Goal: Task Accomplishment & Management: Complete application form

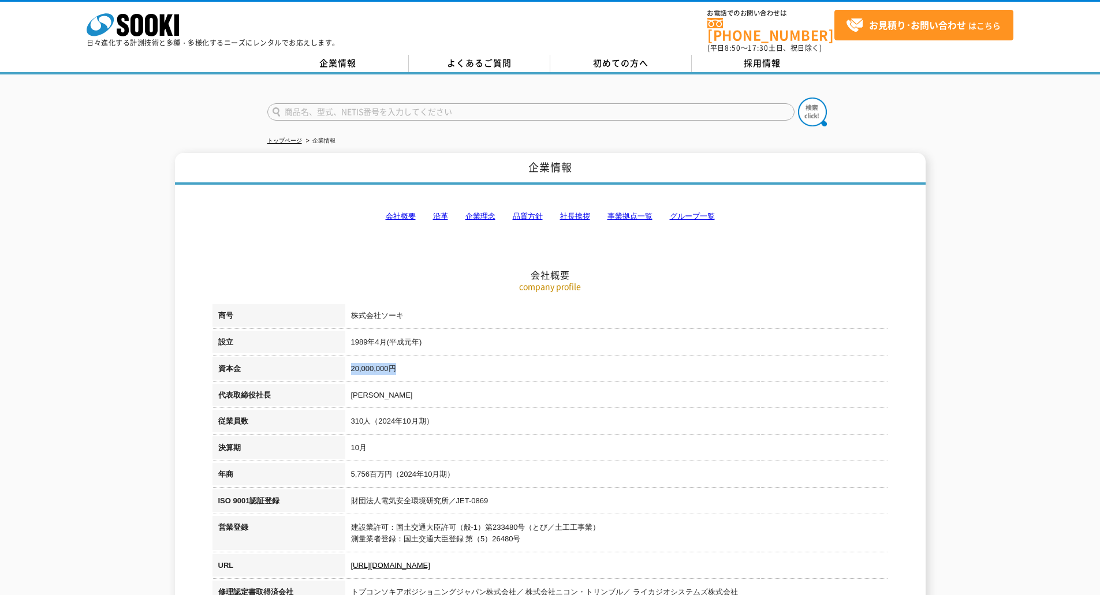
drag, startPoint x: 413, startPoint y: 363, endPoint x: 351, endPoint y: 363, distance: 62.4
click at [351, 363] on td "20,000,000円" at bounding box center [616, 371] width 543 height 27
copy td "20,000,000円"
drag, startPoint x: 374, startPoint y: 389, endPoint x: 353, endPoint y: 389, distance: 20.2
click at [353, 389] on td "梶原 英登" at bounding box center [616, 397] width 543 height 27
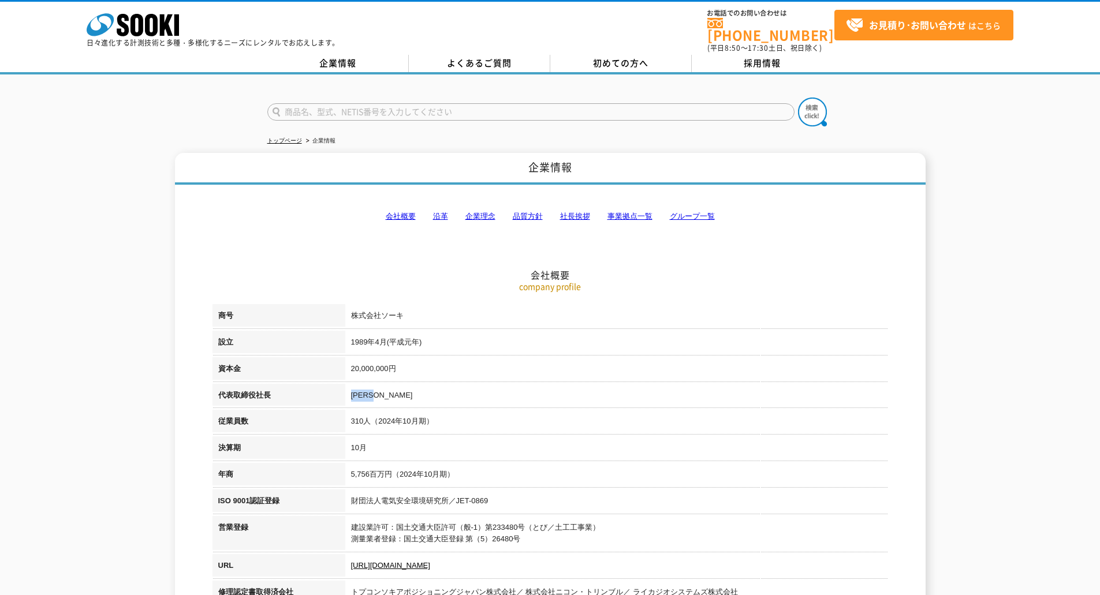
copy td "梶原 英登"
drag, startPoint x: 448, startPoint y: 414, endPoint x: 349, endPoint y: 418, distance: 98.3
click at [349, 418] on td "310人（2024年10月期）" at bounding box center [616, 423] width 543 height 27
copy td "310人（2024年10月期）"
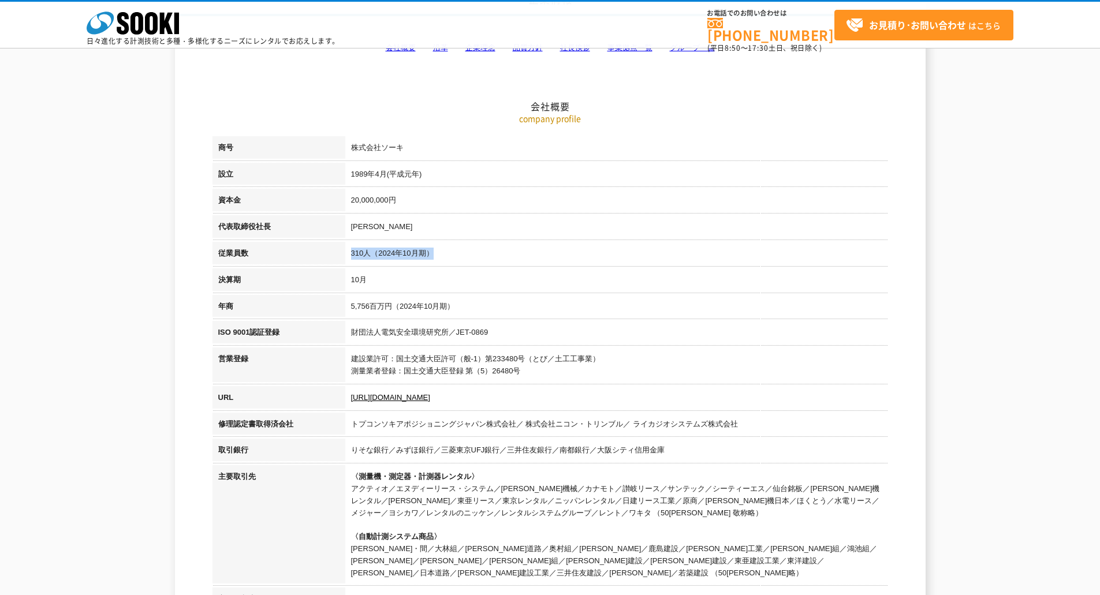
scroll to position [116, 0]
drag, startPoint x: 441, startPoint y: 173, endPoint x: 351, endPoint y: 174, distance: 89.5
click at [351, 174] on td "1989年4月(平成元年)" at bounding box center [616, 175] width 543 height 27
copy td "1989年4月(平成元年)"
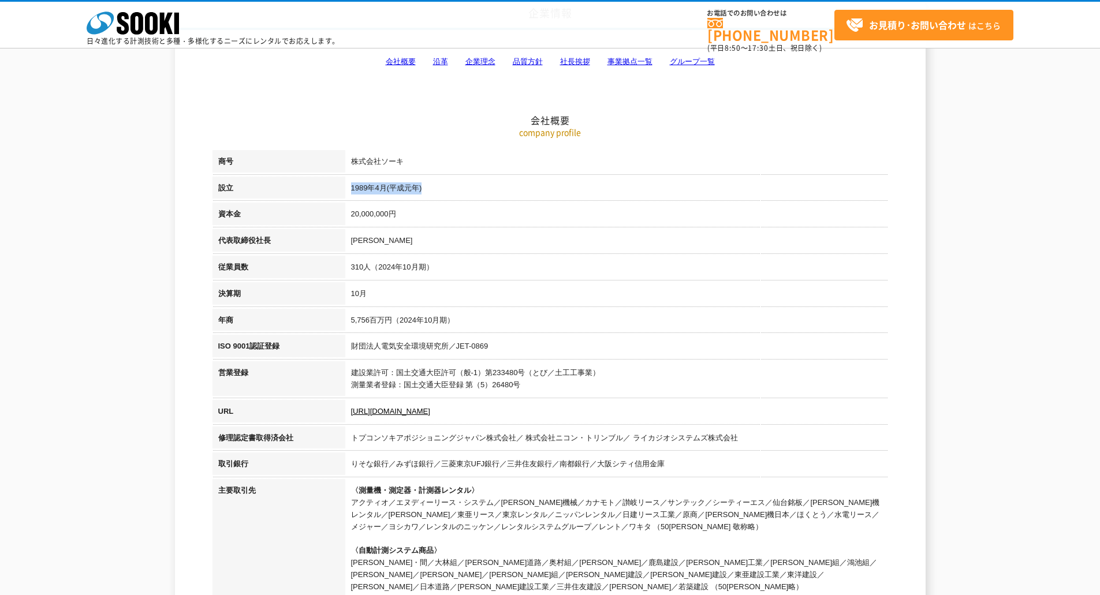
scroll to position [0, 0]
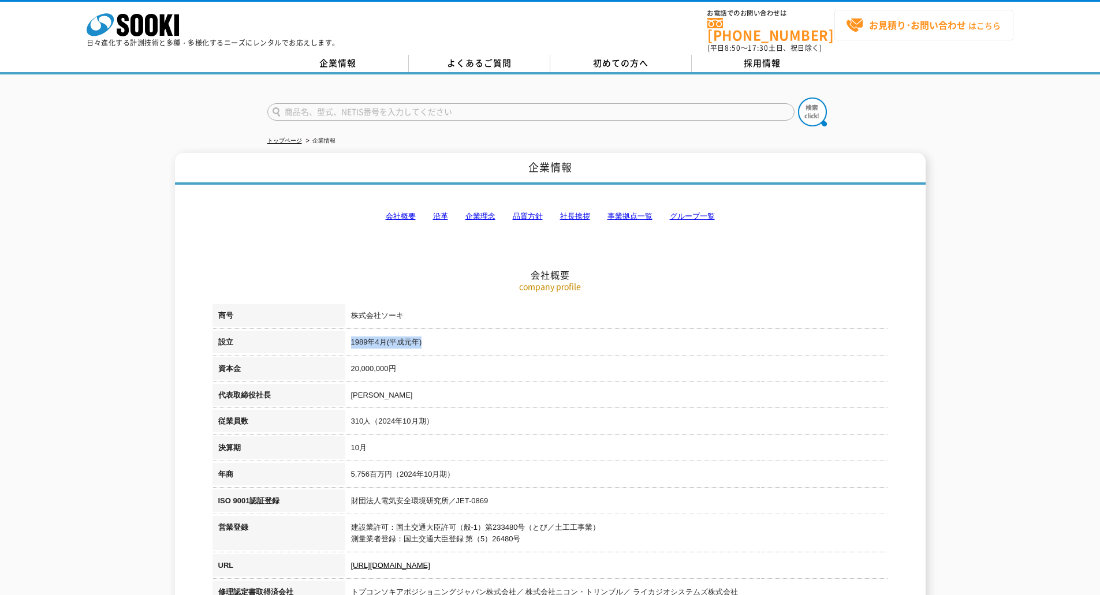
click at [982, 27] on span "お見積り･お問い合わせ はこちら" at bounding box center [923, 25] width 155 height 17
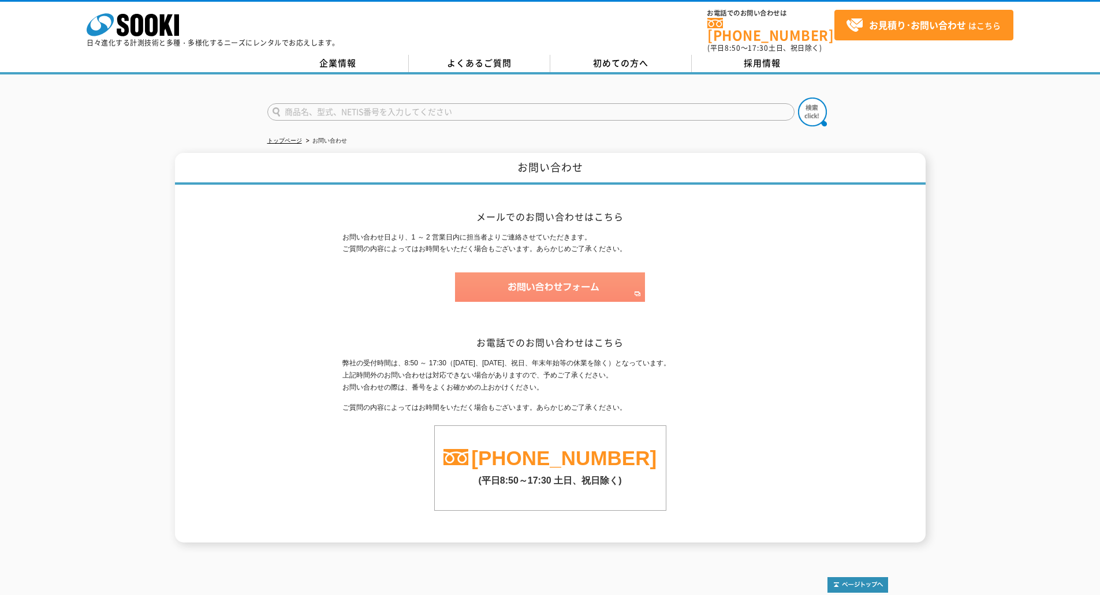
click at [560, 278] on img at bounding box center [550, 287] width 190 height 29
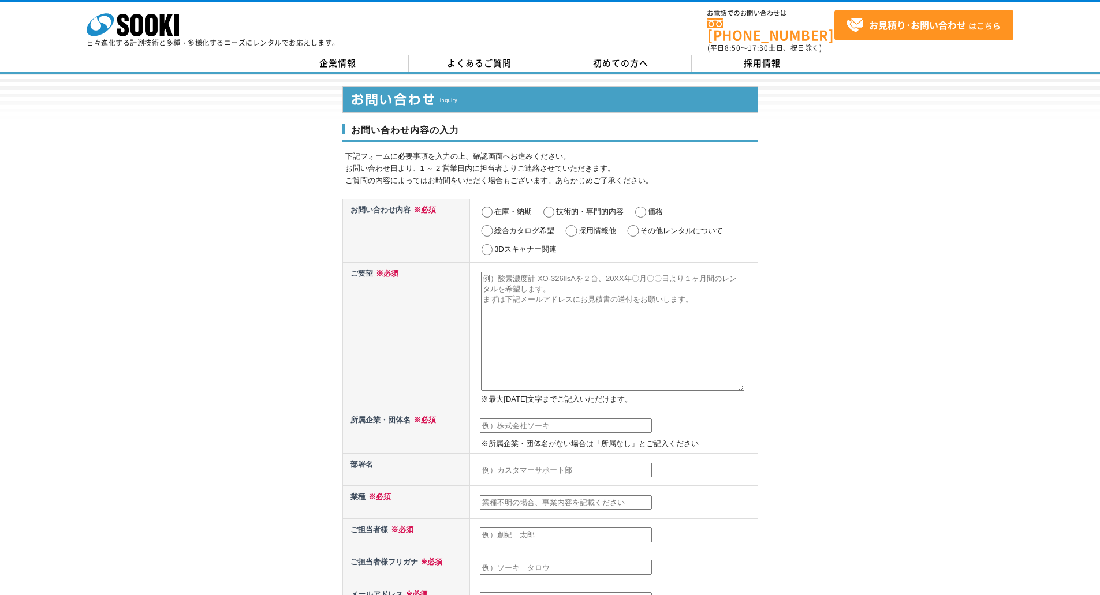
click at [632, 225] on input "その他レンタルについて" at bounding box center [633, 231] width 14 height 12
radio input "true"
click at [522, 423] on input "text" at bounding box center [566, 426] width 172 height 15
type input "サブスクソリューションズ株式会社"
type input "堀端洋介"
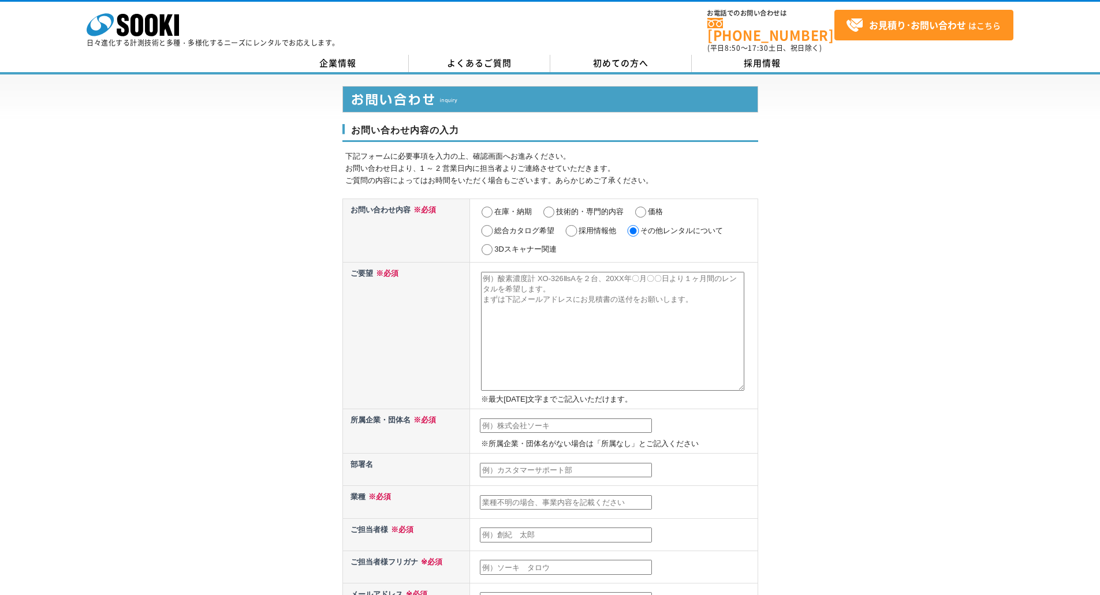
type input "堀端洋介"
type input "horihata.yosuke@subsc-solutions.co.jp"
type input "150"
select select "13"
type input "渋谷区渋谷3-2-3　帝都青山ビル 6階"
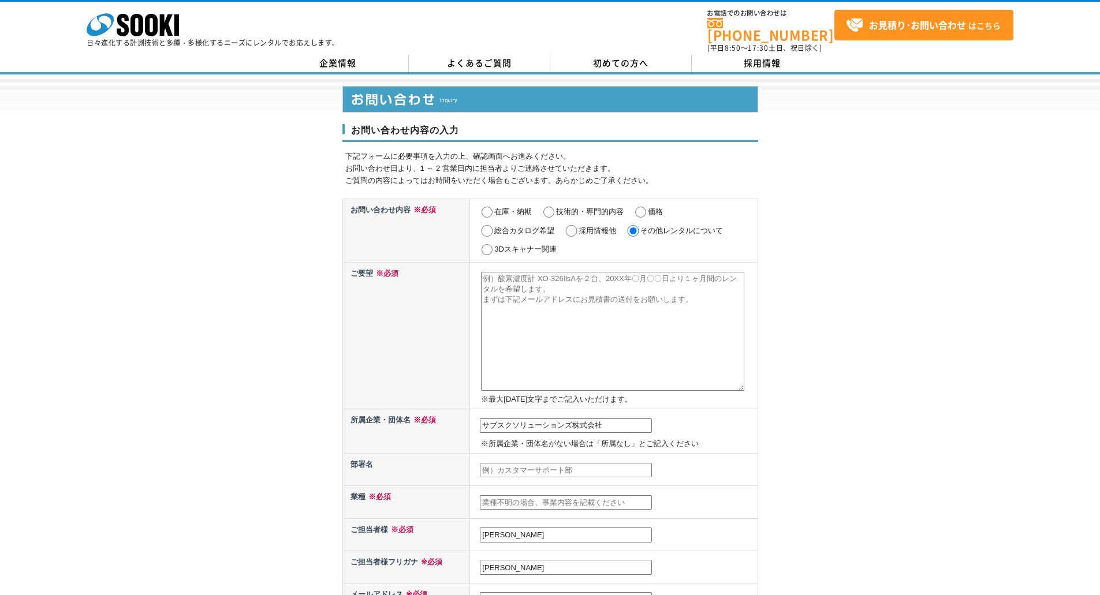
click at [518, 497] on input "text" at bounding box center [566, 503] width 172 height 15
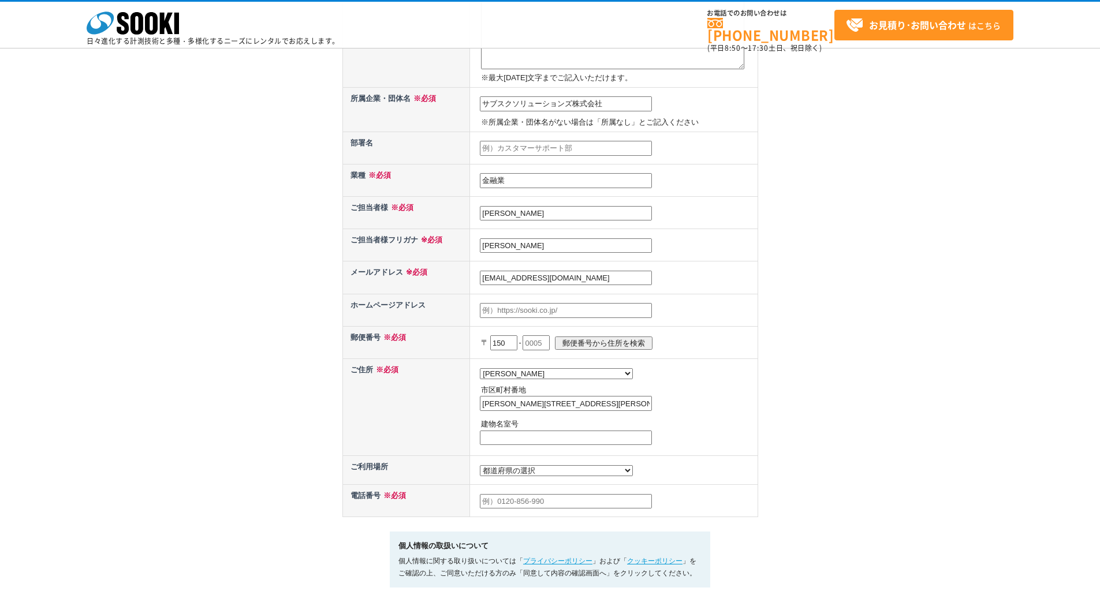
scroll to position [289, 0]
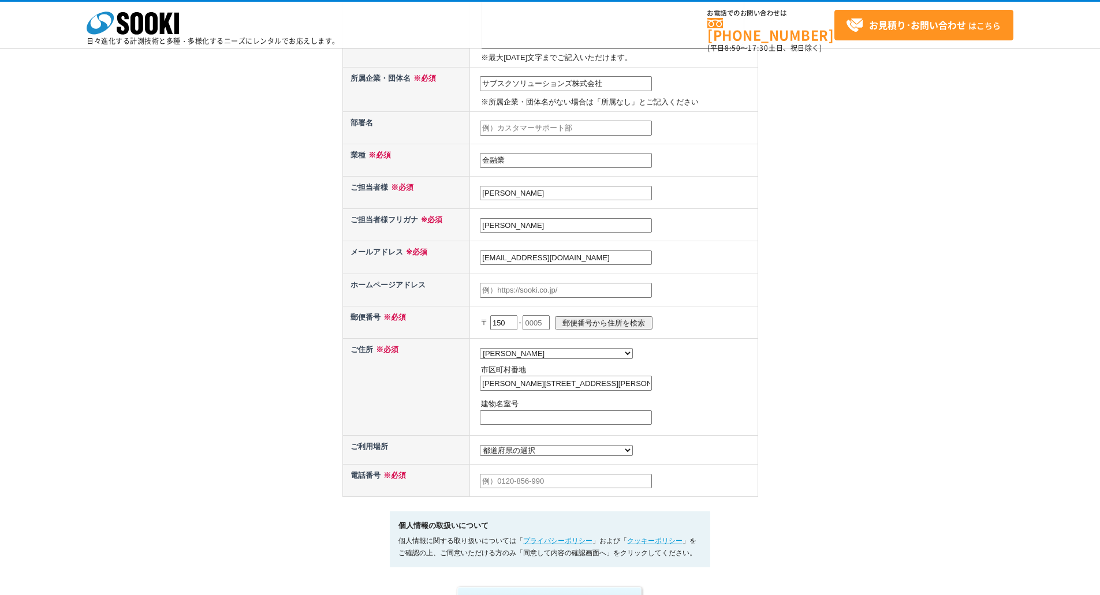
type input "金融業"
click at [550, 323] on input "text" at bounding box center [536, 322] width 27 height 15
type input "0002"
click at [528, 455] on select "都道府県の選択 利用場所未定 北海道 青森県 岩手県 宮城県 秋田県 山形県 福島県 茨城県 栃木県 群馬県 埼玉県 千葉県 東京都 神奈川県 新潟県 富山県…" at bounding box center [556, 450] width 153 height 11
select select "13"
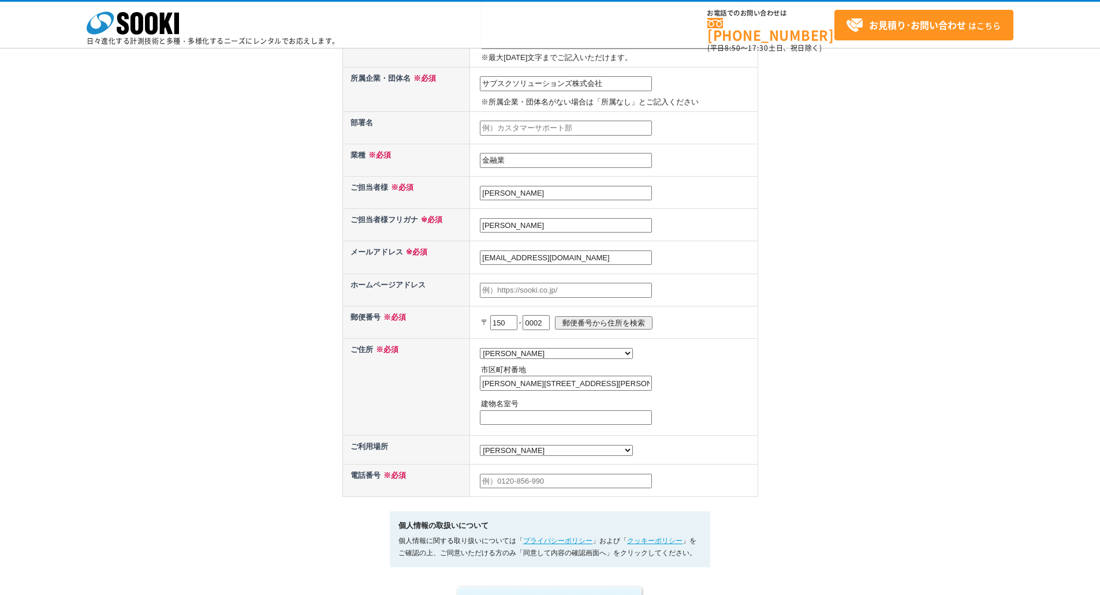
click at [480, 448] on select "都道府県の選択 利用場所未定 北海道 青森県 岩手県 宮城県 秋田県 山形県 福島県 茨城県 栃木県 群馬県 埼玉県 千葉県 東京都 神奈川県 新潟県 富山県…" at bounding box center [556, 450] width 153 height 11
click at [516, 488] on input "text" at bounding box center [566, 481] width 172 height 15
type input "09015619389"
click at [821, 465] on div "お問い合わせ内容の入力 下記フォームに必要事項を入力の上、確認画面へお進みください。 お問い合わせ日より、1 ～ 2 営業日内に担当者よりご連絡させていただき…" at bounding box center [550, 177] width 1100 height 891
click at [517, 423] on input "text" at bounding box center [566, 418] width 172 height 15
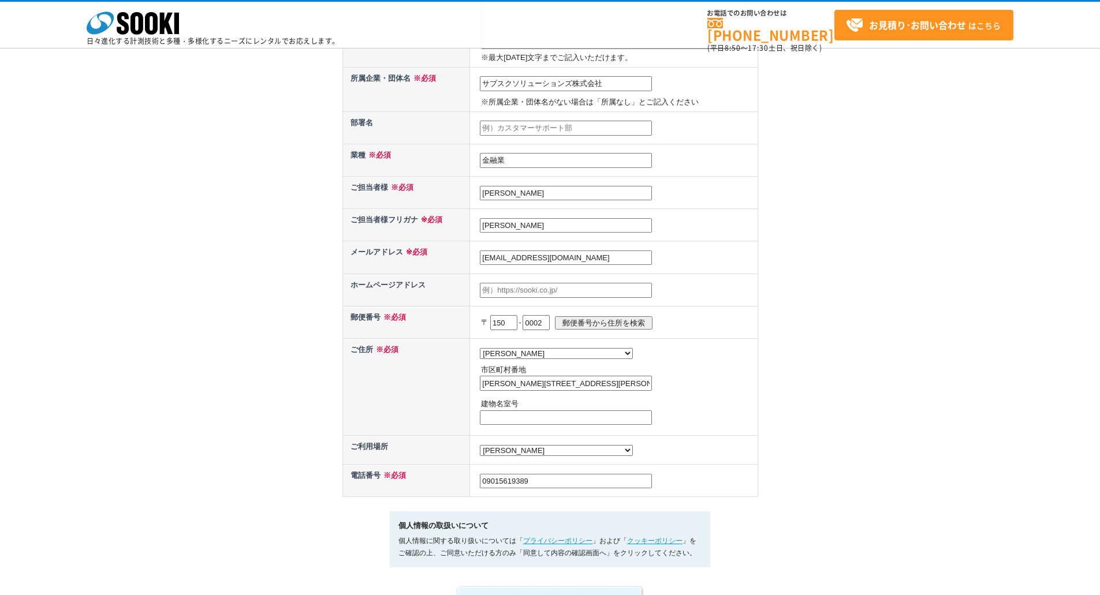
click at [515, 288] on input "text" at bounding box center [566, 290] width 172 height 15
paste input "https://subsc-solutions.co.jp/"
type input "https://subsc-solutions.co.jp/"
click at [825, 280] on div "お問い合わせ内容の入力 下記フォームに必要事項を入力の上、確認画面へお進みください。 お問い合わせ日より、1 ～ 2 営業日内に担当者よりご連絡させていただき…" at bounding box center [550, 177] width 1100 height 891
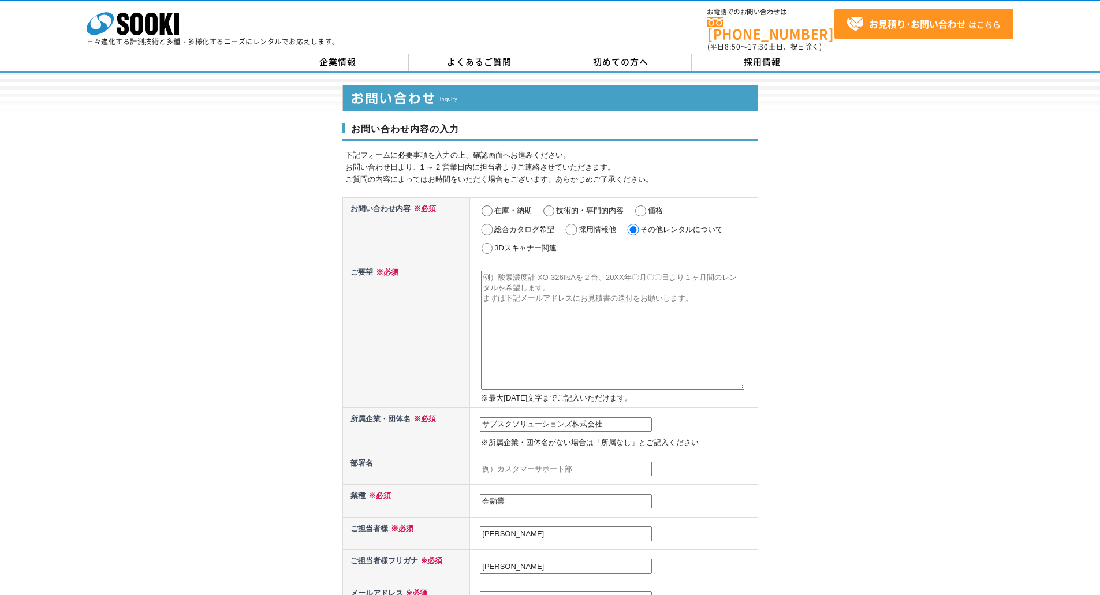
scroll to position [0, 0]
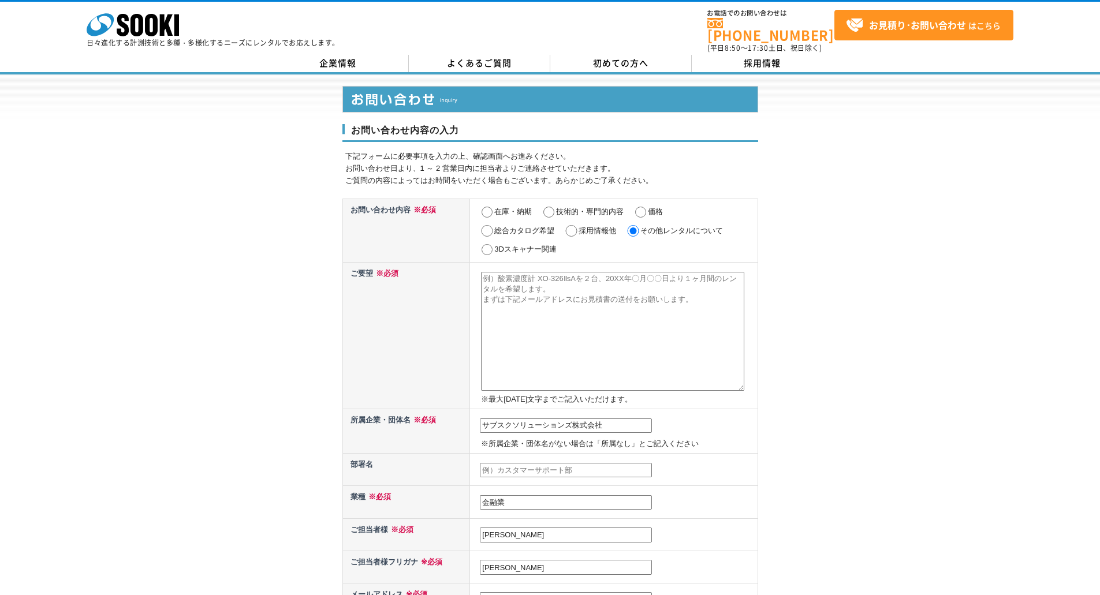
click at [534, 310] on textarea at bounding box center [612, 331] width 263 height 119
click at [574, 225] on input "採用情報他" at bounding box center [571, 231] width 14 height 12
radio input "true"
click at [550, 296] on textarea at bounding box center [612, 331] width 263 height 119
click at [509, 319] on textarea at bounding box center [612, 331] width 263 height 119
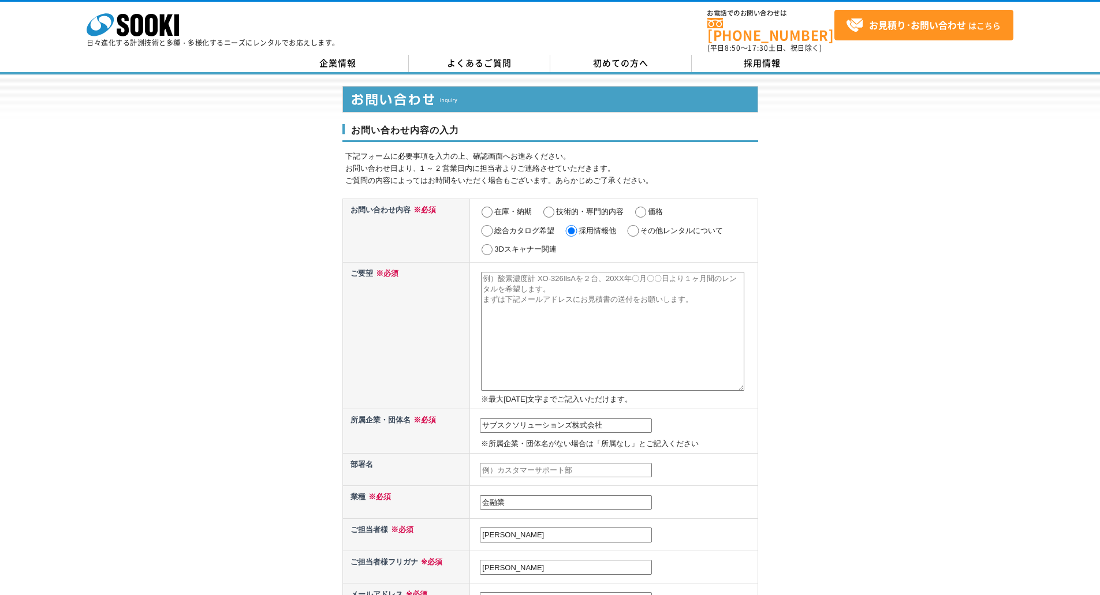
paste textarea "株式会社〇〇 ご担当者さま 初めまして、私サブスクソリューションズ株式会社　堀端（ホリハタ）と申します。 当社は「サブスククレジット」という金融サービスを展開…"
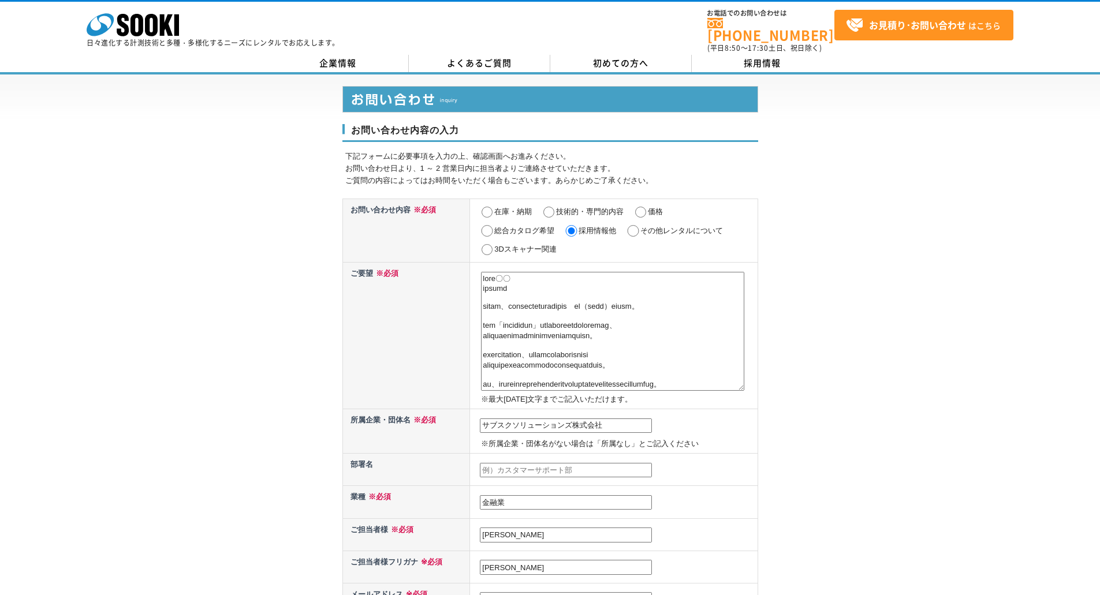
click at [534, 272] on textarea at bounding box center [612, 331] width 263 height 119
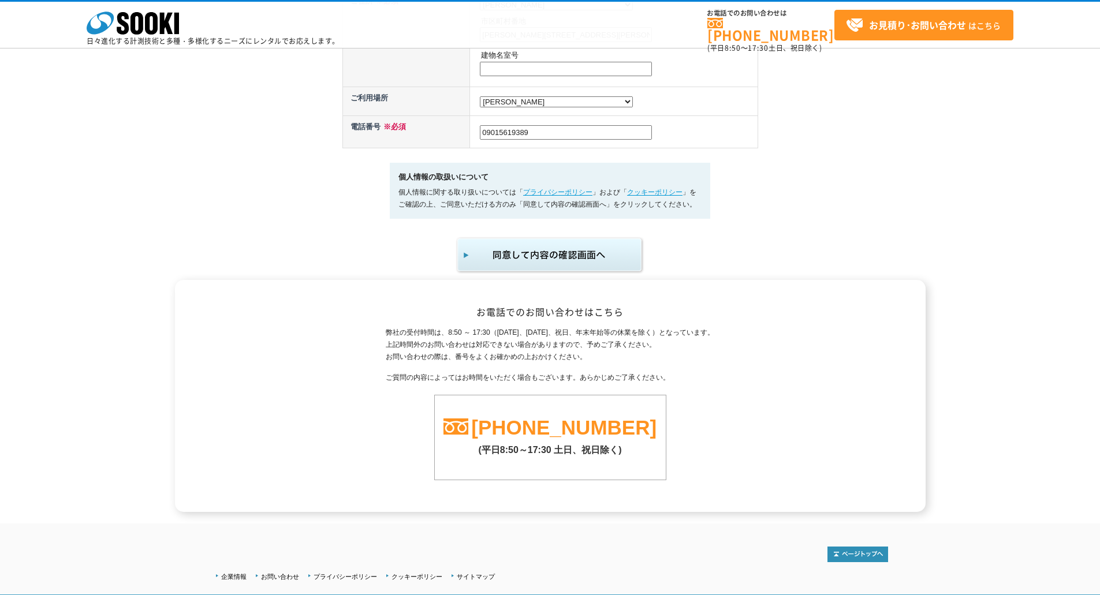
scroll to position [667, 0]
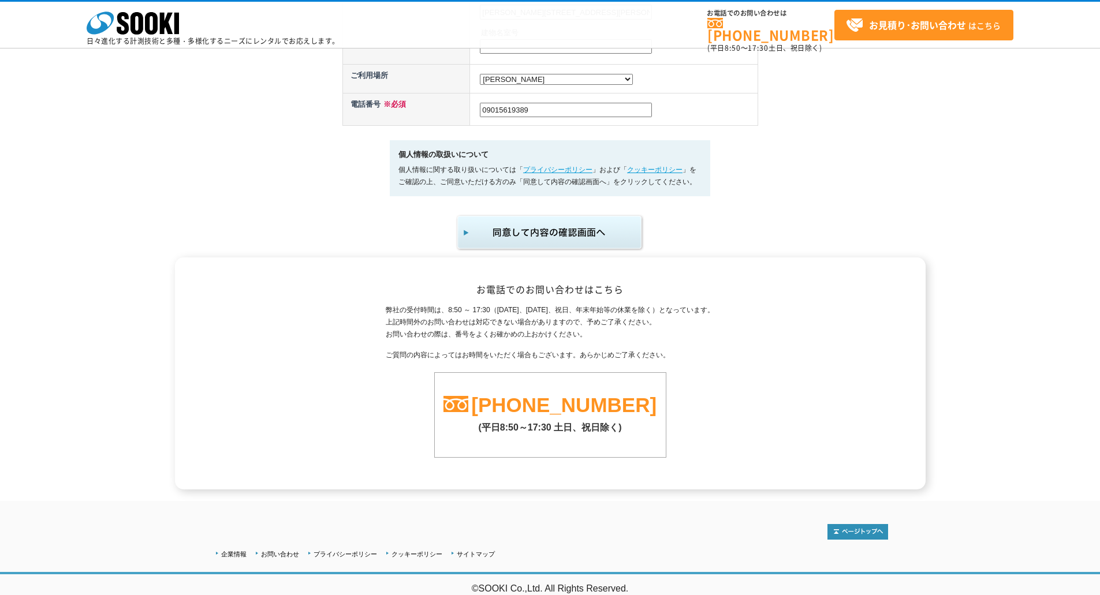
type textarea "株式会社ソーキ ご担当者さま 初めまして、私サブスクソリューションズ株式会社　堀端（ホリハタ）と申します。 当社は「サブスククレジット」という金融サービスを展…"
click at [556, 229] on img "submit" at bounding box center [550, 233] width 189 height 38
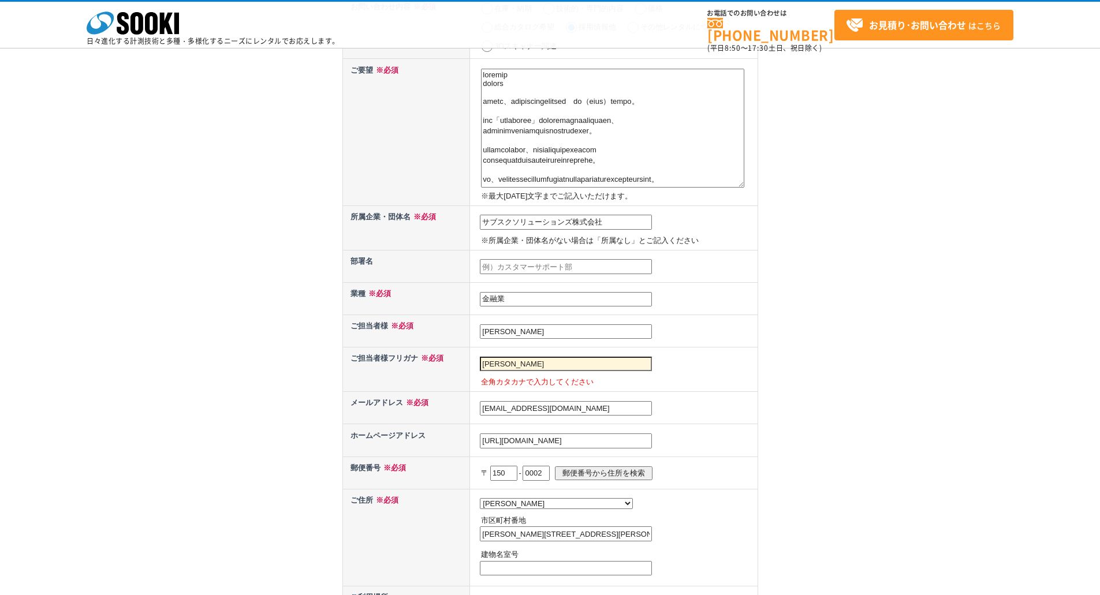
scroll to position [231, 0]
drag, startPoint x: 537, startPoint y: 362, endPoint x: 423, endPoint y: 370, distance: 114.6
click at [423, 370] on tr "ご担当者様フリガナ ※必須 堀端洋介 全角カタカナで入力してください" at bounding box center [549, 369] width 415 height 44
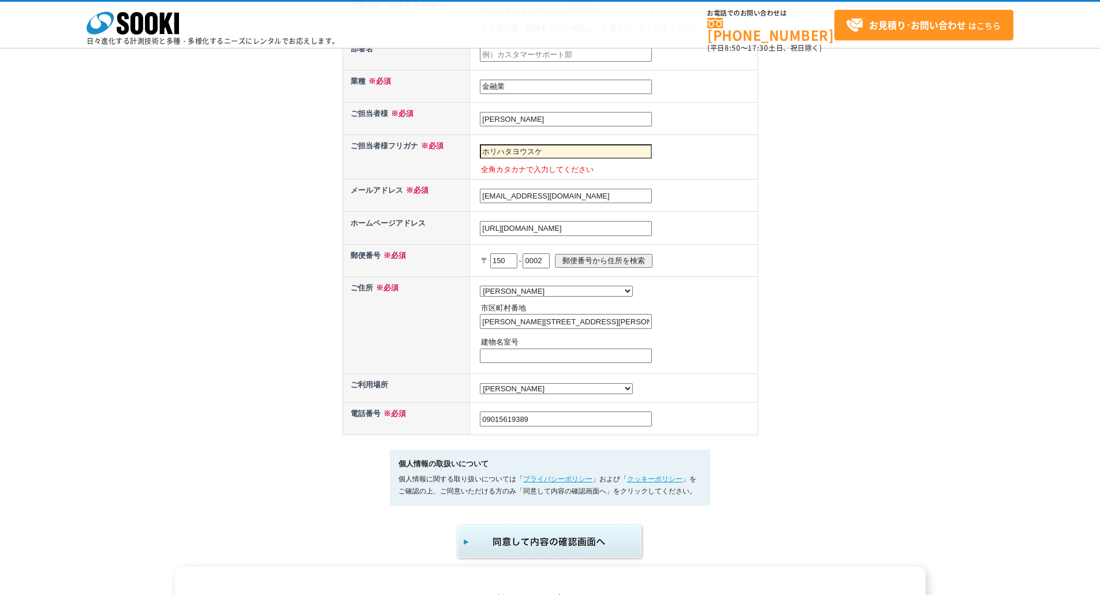
scroll to position [693, 0]
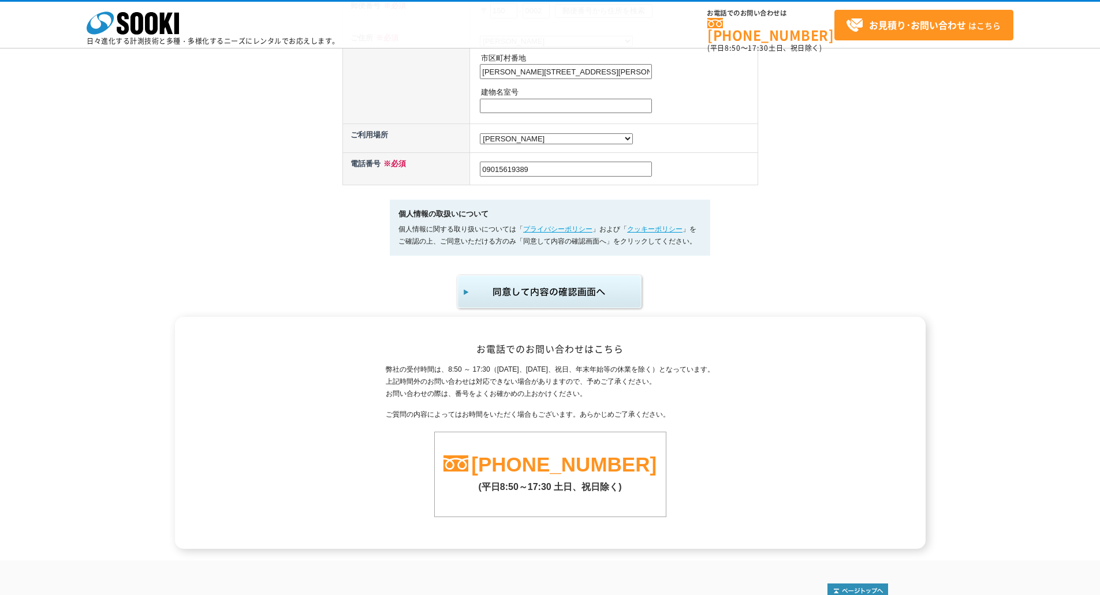
type input "ホリハタヨウスケ"
click at [534, 301] on img "submit" at bounding box center [550, 292] width 189 height 38
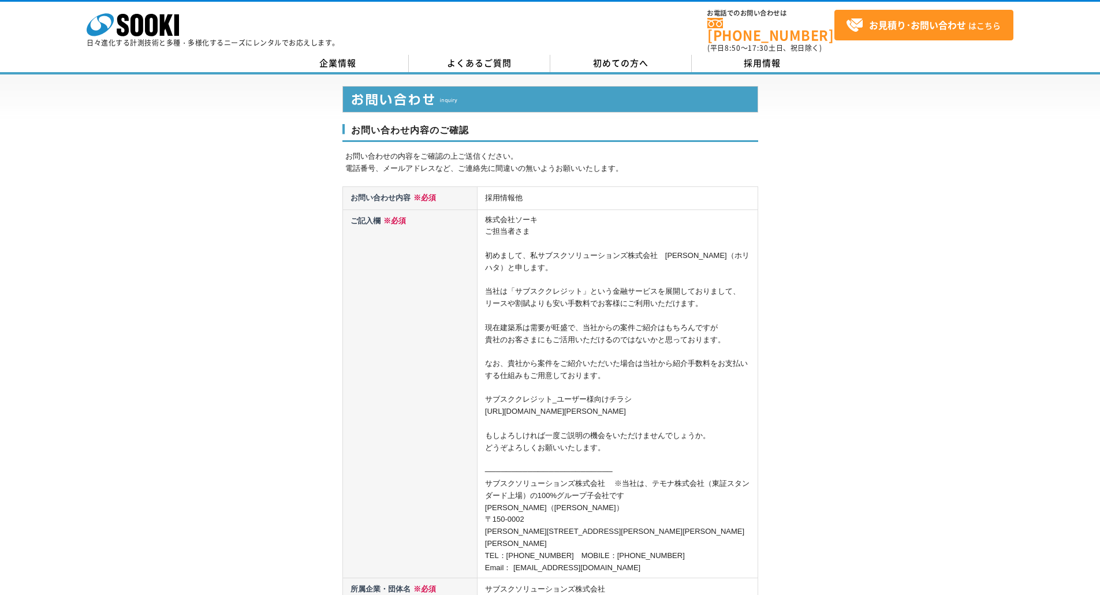
scroll to position [289, 0]
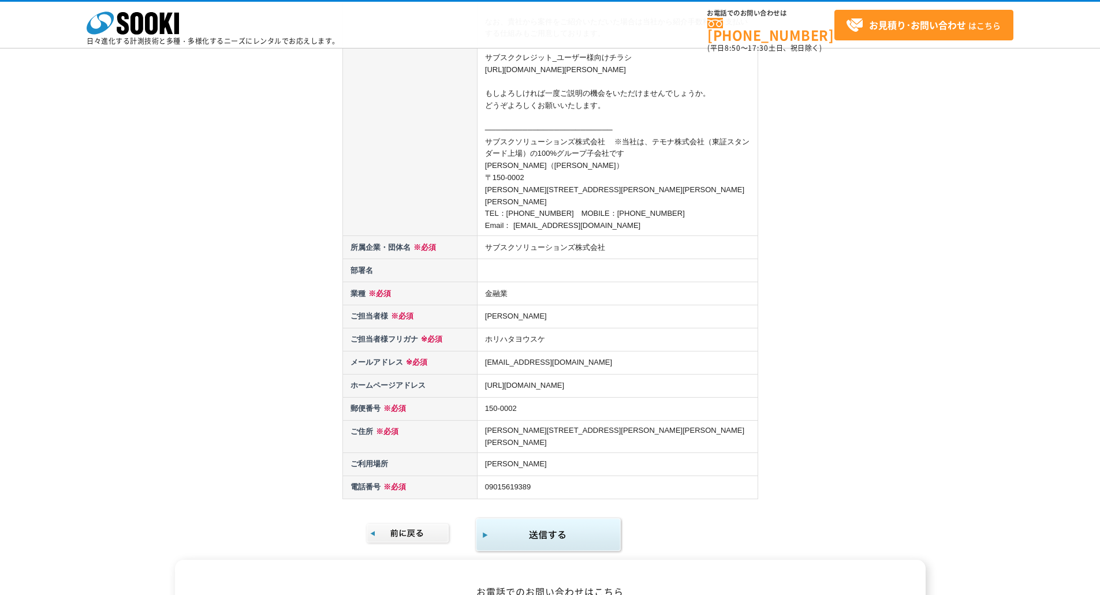
click at [541, 517] on img "submit" at bounding box center [549, 536] width 148 height 38
